Goal: Find specific page/section: Find specific page/section

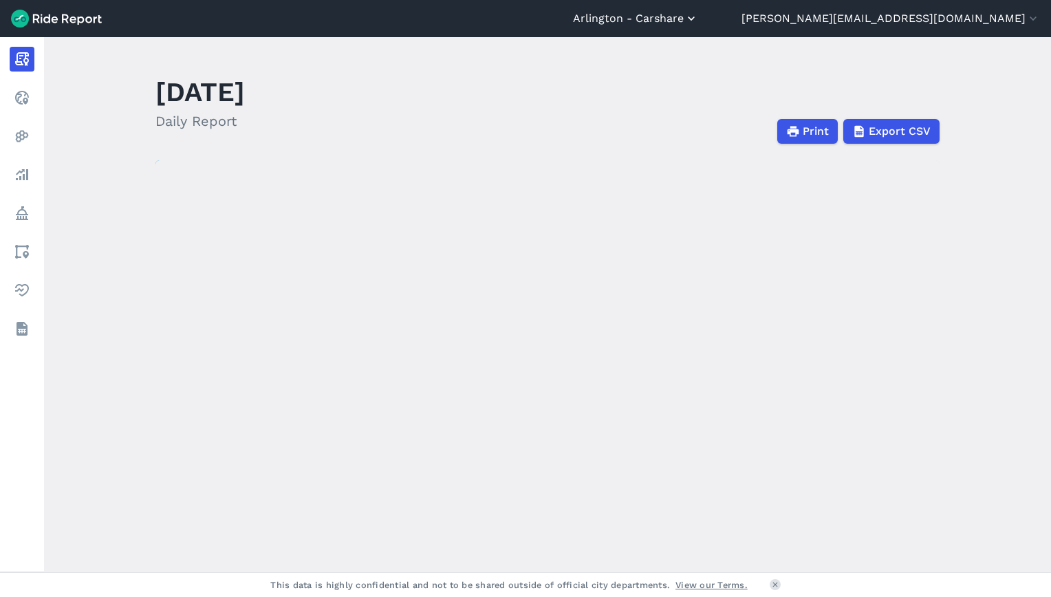
click at [698, 12] on button "Arlington - Carshare" at bounding box center [635, 18] width 125 height 17
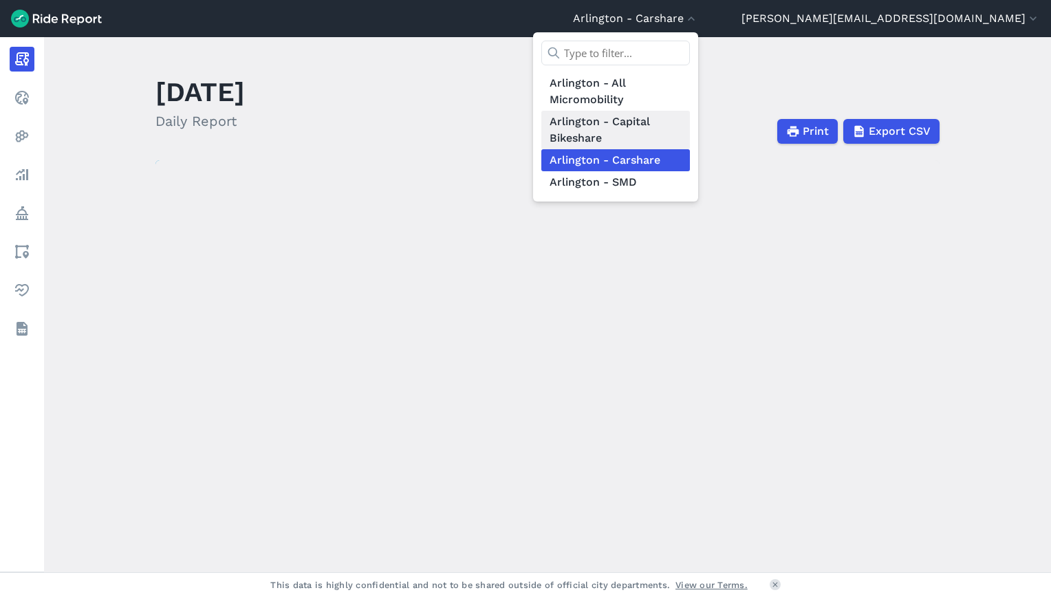
click at [690, 119] on link "Arlington - Capital Bikeshare" at bounding box center [615, 130] width 149 height 39
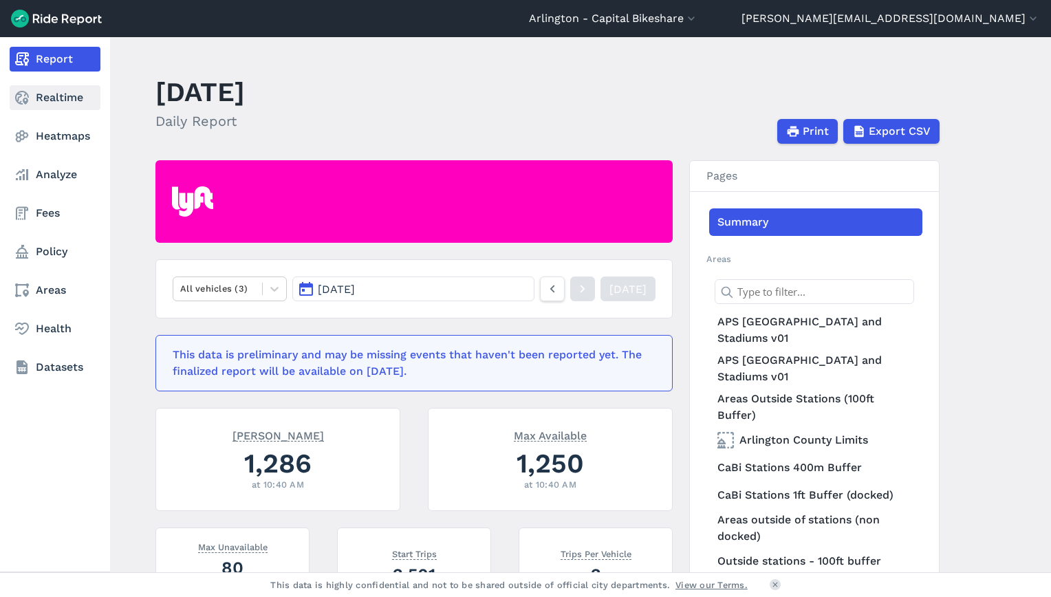
click at [52, 100] on link "Realtime" at bounding box center [55, 97] width 91 height 25
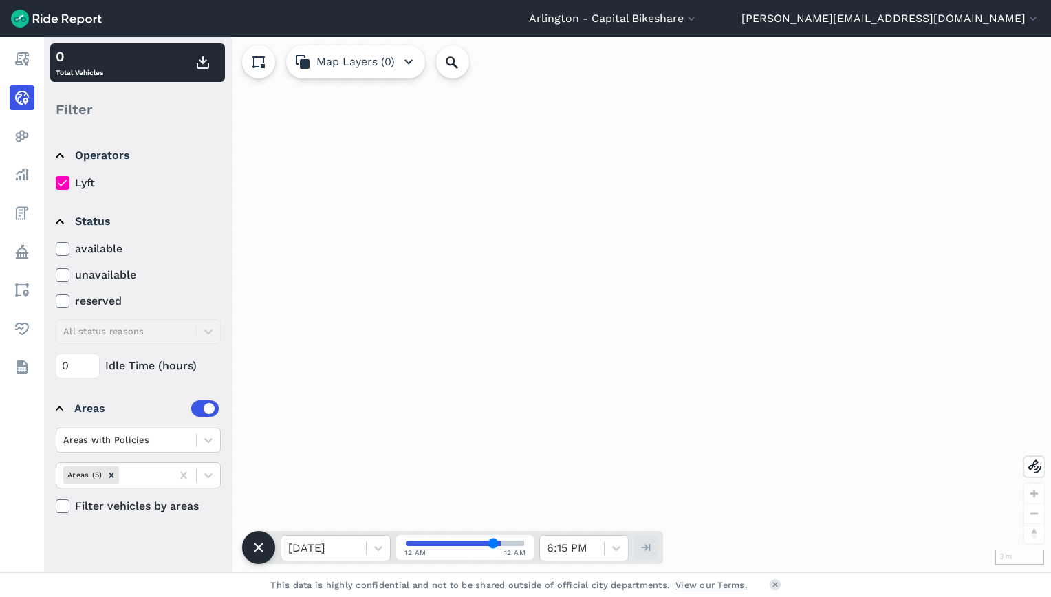
click at [549, 317] on div "loading" at bounding box center [547, 304] width 99 height 99
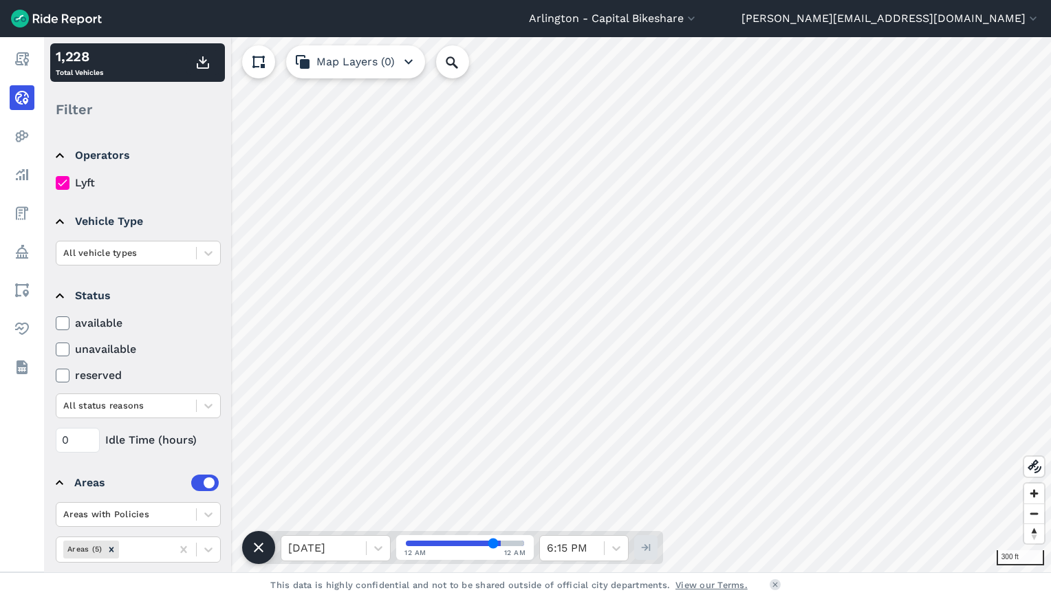
click at [61, 178] on icon at bounding box center [62, 183] width 12 height 14
click at [56, 178] on input "Lyft" at bounding box center [56, 179] width 0 height 9
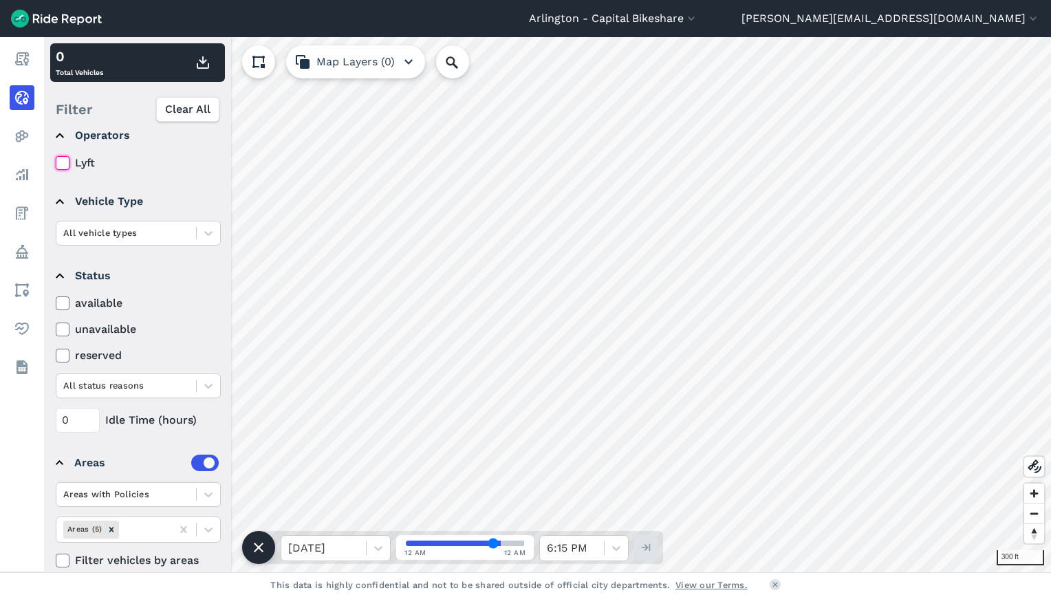
scroll to position [36, 0]
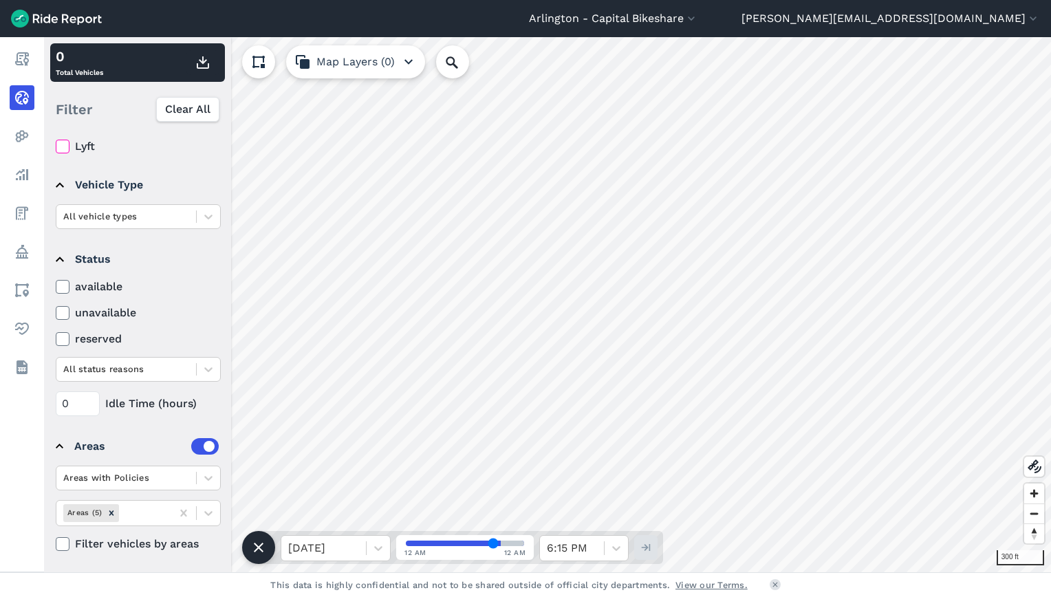
click at [84, 69] on div "0 Total Vehicles" at bounding box center [79, 62] width 47 height 33
click at [327, 62] on button "Map Layers (0)" at bounding box center [355, 61] width 139 height 33
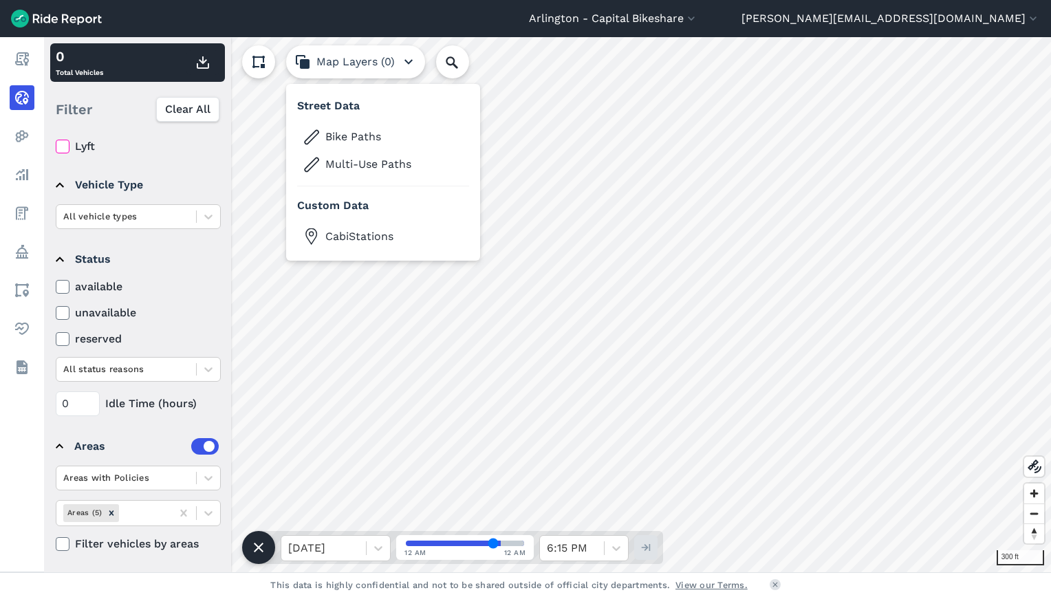
click at [360, 247] on div "Street Data Bike Paths Multi-Use Paths Custom Data CabiStations" at bounding box center [383, 172] width 194 height 177
click at [360, 232] on span "CabiStations" at bounding box center [394, 236] width 138 height 17
